Goal: Information Seeking & Learning: Learn about a topic

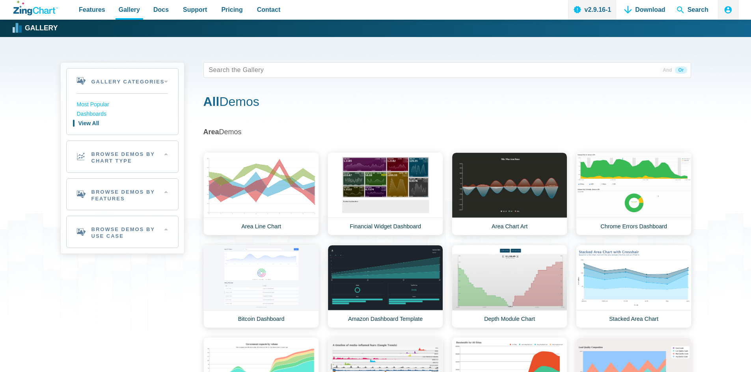
scroll to position [7446, 0]
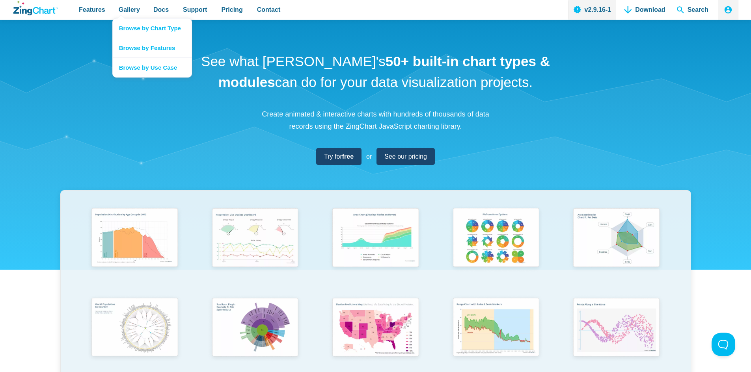
click at [119, 18] on nav "Browse by Chart Type Browse by Features Browse by Use Case" at bounding box center [152, 47] width 80 height 59
click at [126, 45] on link "Browse by Features" at bounding box center [152, 48] width 79 height 20
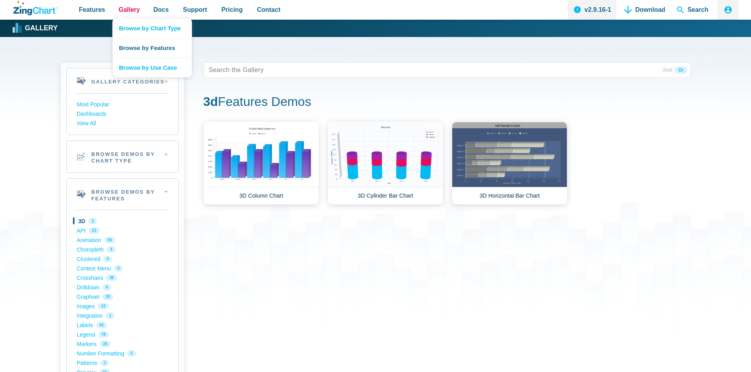
click at [125, 11] on span "Gallery" at bounding box center [129, 9] width 21 height 11
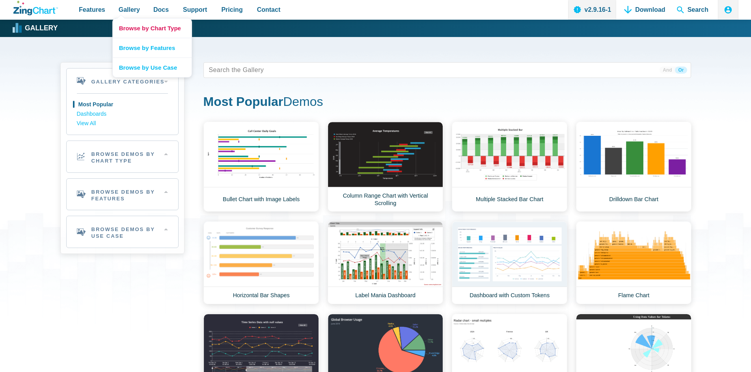
click at [134, 29] on link "Browse by Chart Type" at bounding box center [152, 28] width 79 height 19
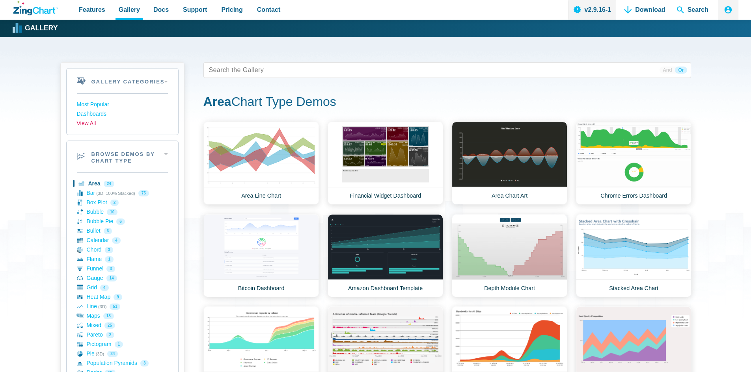
click at [89, 124] on link "View All" at bounding box center [122, 123] width 91 height 9
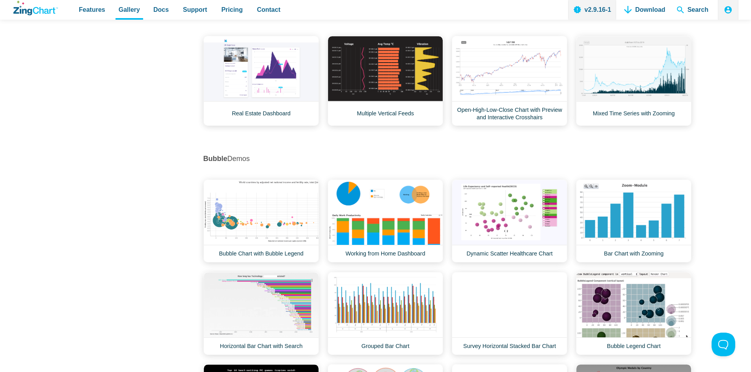
scroll to position [670, 0]
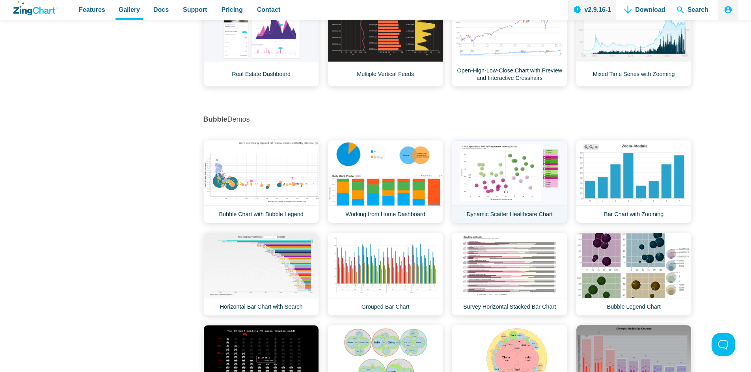
click at [500, 186] on link "Dynamic Scatter Healthcare Chart" at bounding box center [508, 181] width 115 height 83
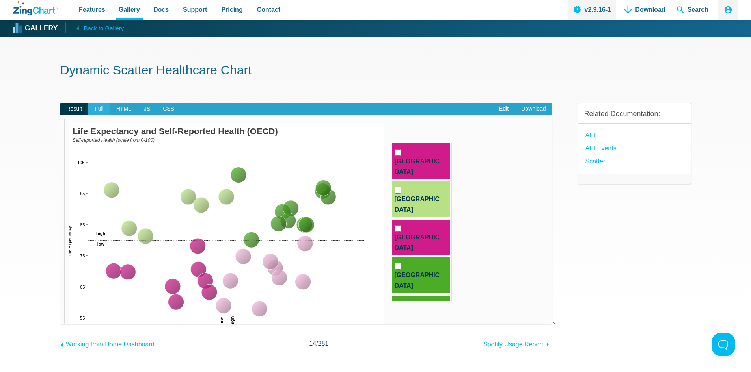
click at [96, 110] on span "Full" at bounding box center [99, 109] width 22 height 13
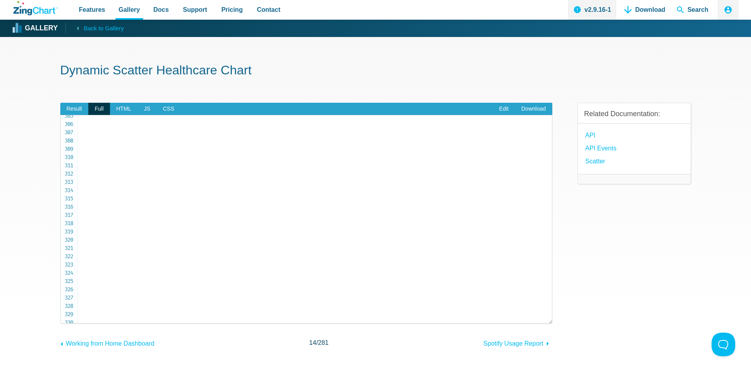
scroll to position [2517, 0]
drag, startPoint x: 100, startPoint y: 221, endPoint x: 125, endPoint y: 268, distance: 52.9
copy span "events : { load : function ( ) { setInterval ( function ( ) { update ( ) ; } , …"
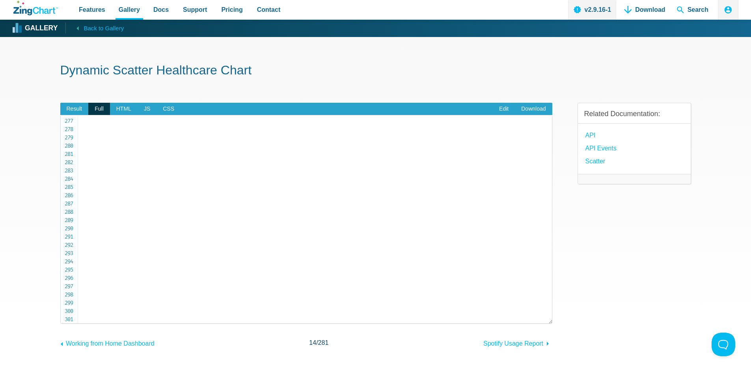
scroll to position [2280, 0]
click at [72, 110] on span "Result" at bounding box center [74, 109] width 28 height 13
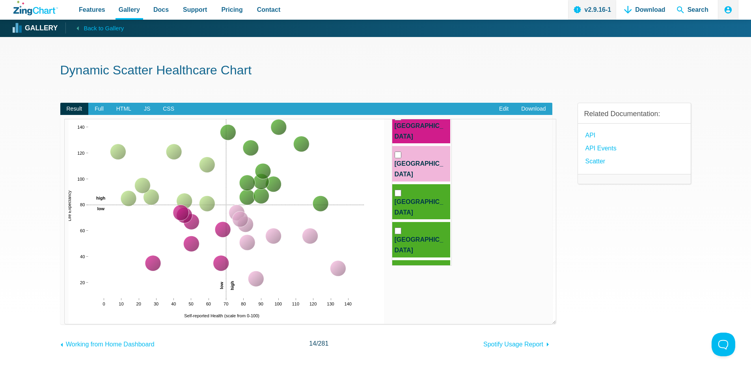
scroll to position [0, 0]
